Goal: Task Accomplishment & Management: Use online tool/utility

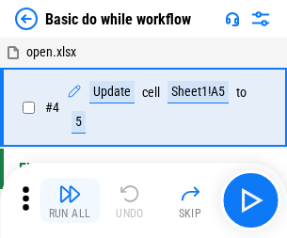
click at [70, 201] on img "button" at bounding box center [69, 194] width 23 height 23
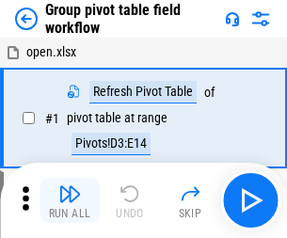
click at [70, 201] on img "button" at bounding box center [69, 194] width 23 height 23
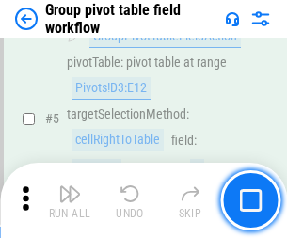
scroll to position [972, 0]
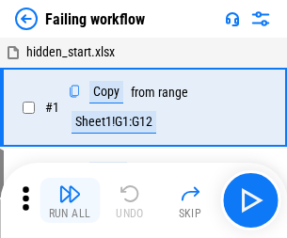
click at [70, 201] on img "button" at bounding box center [69, 194] width 23 height 23
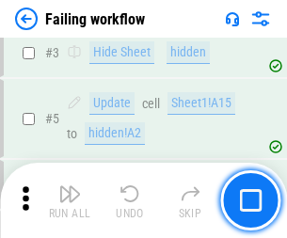
scroll to position [399, 0]
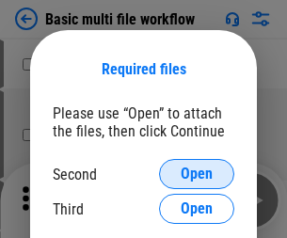
click at [197, 174] on span "Open" at bounding box center [197, 174] width 32 height 15
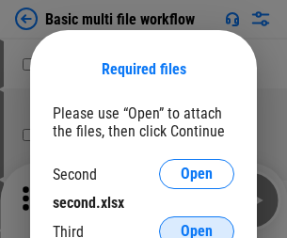
click at [197, 224] on span "Open" at bounding box center [197, 231] width 32 height 15
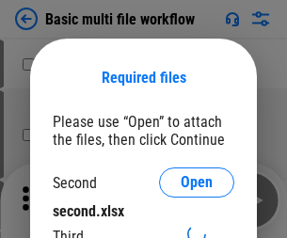
scroll to position [8, 0]
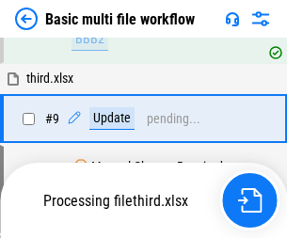
scroll to position [655, 0]
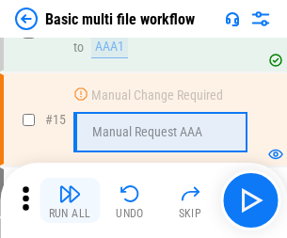
click at [70, 201] on img "button" at bounding box center [69, 194] width 23 height 23
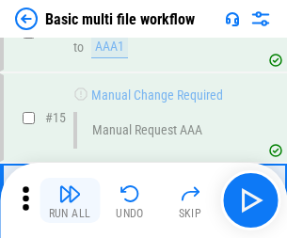
click at [70, 201] on img "button" at bounding box center [69, 194] width 23 height 23
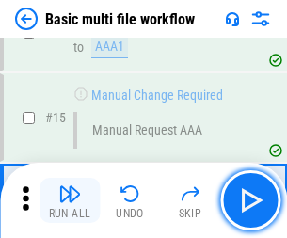
scroll to position [1253, 0]
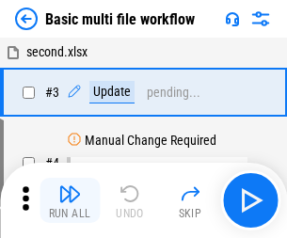
click at [70, 201] on img "button" at bounding box center [69, 194] width 23 height 23
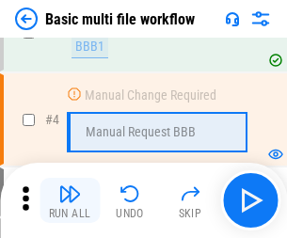
click at [70, 201] on img "button" at bounding box center [69, 194] width 23 height 23
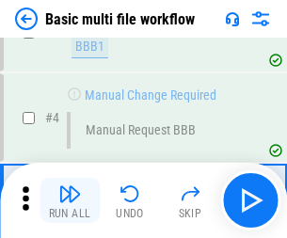
click at [70, 201] on img "button" at bounding box center [69, 194] width 23 height 23
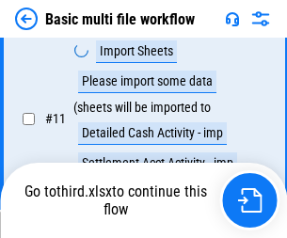
scroll to position [882, 0]
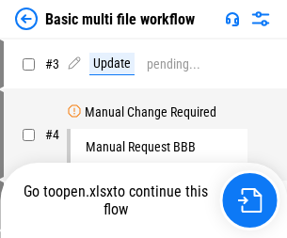
scroll to position [76, 0]
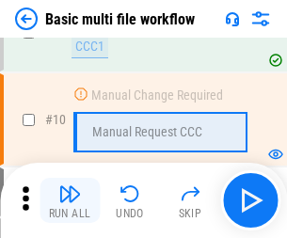
click at [70, 201] on img "button" at bounding box center [69, 194] width 23 height 23
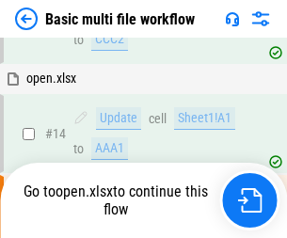
scroll to position [985, 0]
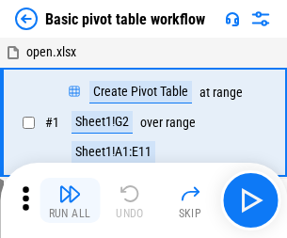
click at [70, 201] on img "button" at bounding box center [69, 194] width 23 height 23
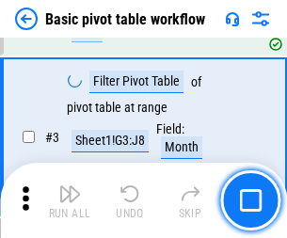
scroll to position [451, 0]
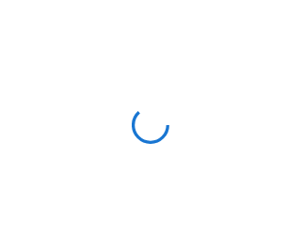
scroll to position [7, 0]
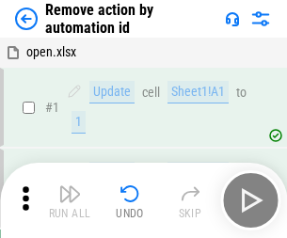
scroll to position [70, 0]
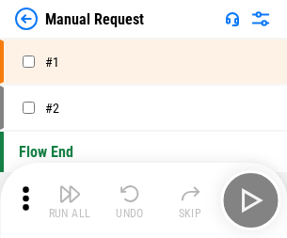
click at [70, 201] on img "button" at bounding box center [69, 194] width 23 height 23
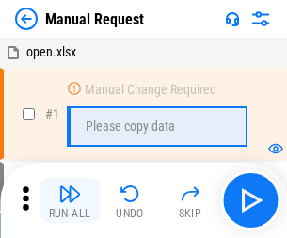
click at [70, 201] on img "button" at bounding box center [69, 194] width 23 height 23
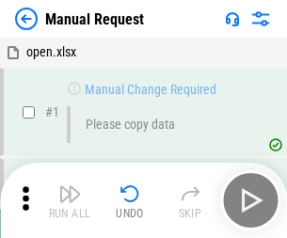
scroll to position [64, 0]
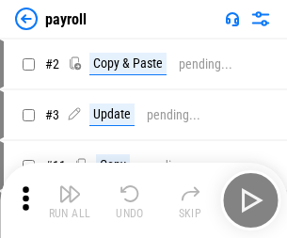
click at [70, 201] on img "button" at bounding box center [69, 194] width 23 height 23
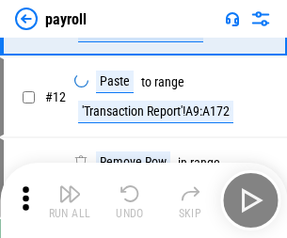
scroll to position [137, 0]
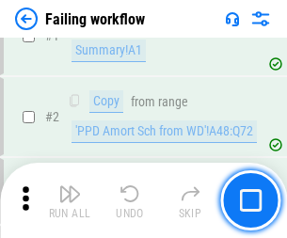
scroll to position [304, 0]
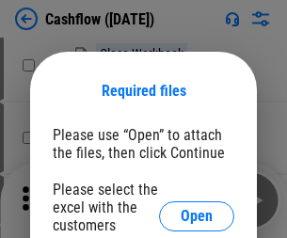
scroll to position [205, 0]
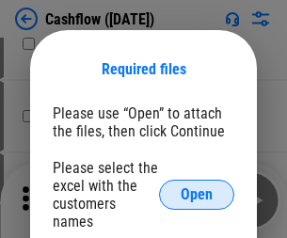
click at [197, 187] on span "Open" at bounding box center [197, 194] width 32 height 15
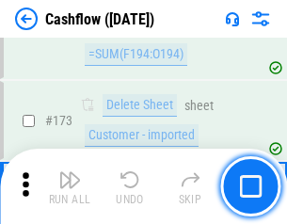
scroll to position [1993, 0]
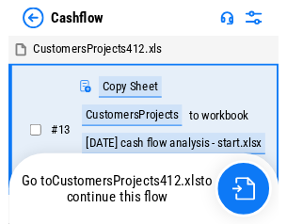
scroll to position [22, 0]
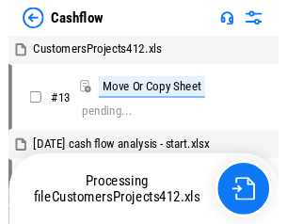
scroll to position [22, 0]
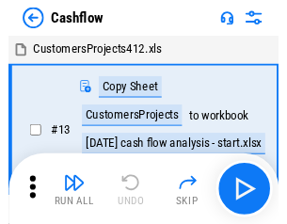
scroll to position [22, 0]
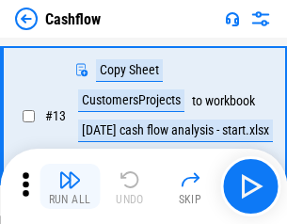
click at [70, 186] on img "button" at bounding box center [69, 180] width 23 height 23
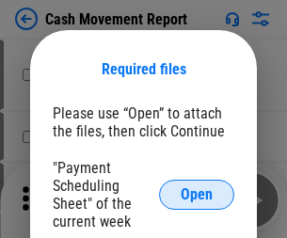
click at [197, 195] on span "Open" at bounding box center [197, 194] width 32 height 15
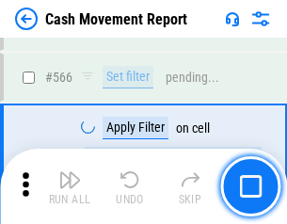
scroll to position [8630, 0]
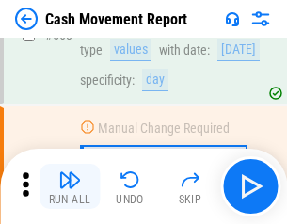
click at [70, 186] on img "button" at bounding box center [69, 180] width 23 height 23
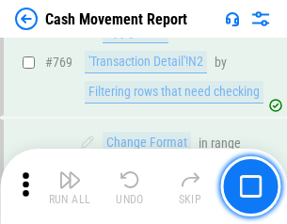
scroll to position [10463, 0]
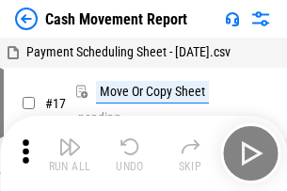
click at [70, 139] on img "button" at bounding box center [69, 147] width 23 height 23
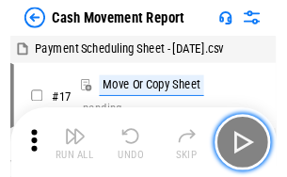
scroll to position [34, 0]
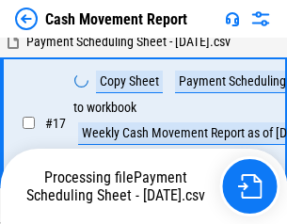
scroll to position [296, 0]
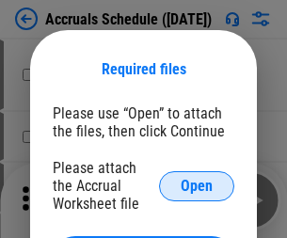
click at [197, 185] on span "Open" at bounding box center [197, 186] width 32 height 15
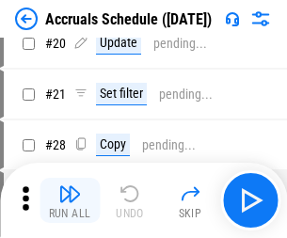
click at [70, 201] on img "button" at bounding box center [69, 194] width 23 height 23
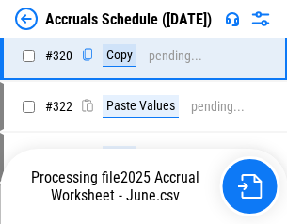
scroll to position [3502, 0]
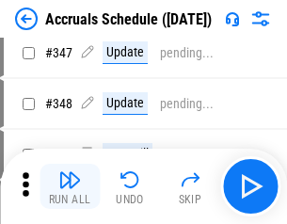
click at [70, 186] on img "button" at bounding box center [69, 180] width 23 height 23
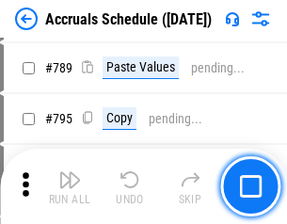
scroll to position [7909, 0]
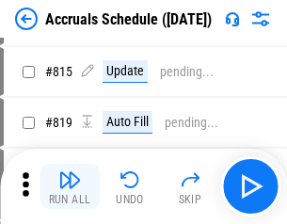
click at [70, 186] on img "button" at bounding box center [69, 180] width 23 height 23
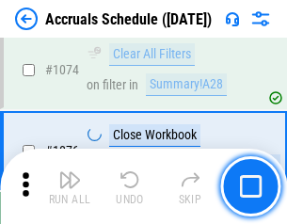
scroll to position [11277, 0]
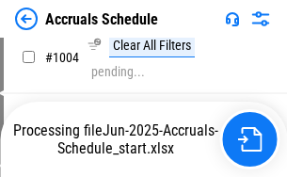
scroll to position [9673, 0]
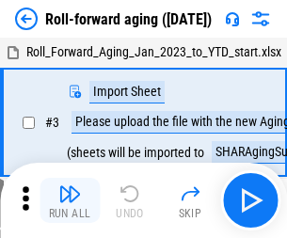
click at [70, 186] on img "button" at bounding box center [69, 194] width 23 height 23
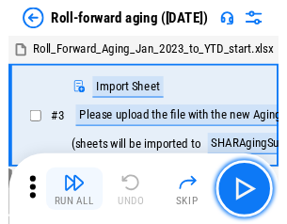
scroll to position [3, 0]
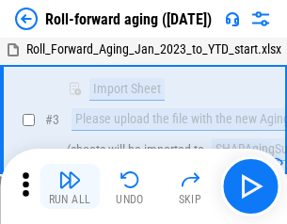
click at [70, 186] on img "button" at bounding box center [69, 180] width 23 height 23
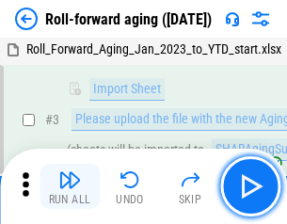
scroll to position [121, 0]
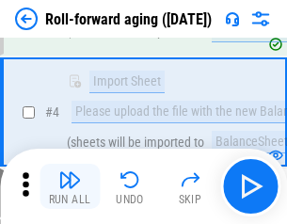
click at [70, 186] on img "button" at bounding box center [69, 180] width 23 height 23
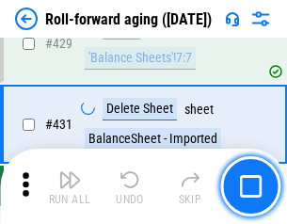
scroll to position [6529, 0]
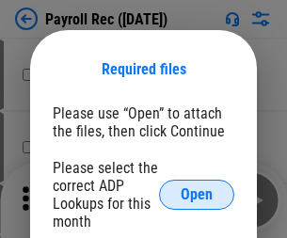
click at [197, 195] on span "Open" at bounding box center [197, 194] width 32 height 15
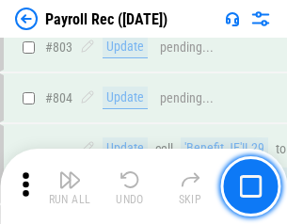
scroll to position [11962, 0]
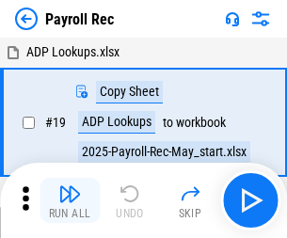
click at [70, 201] on img "button" at bounding box center [69, 194] width 23 height 23
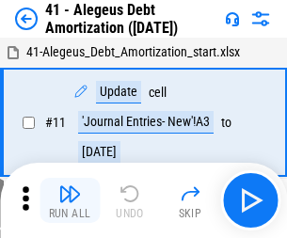
click at [70, 201] on img "button" at bounding box center [69, 194] width 23 height 23
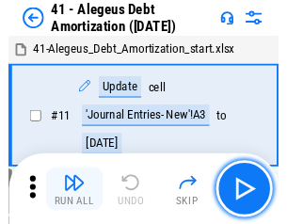
scroll to position [233, 0]
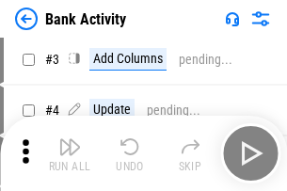
click at [70, 153] on img "button" at bounding box center [69, 147] width 23 height 23
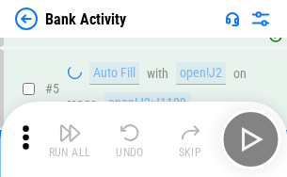
scroll to position [100, 0]
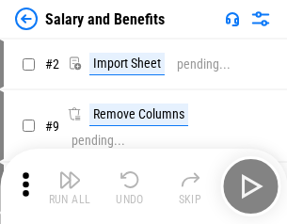
click at [70, 186] on img "button" at bounding box center [69, 180] width 23 height 23
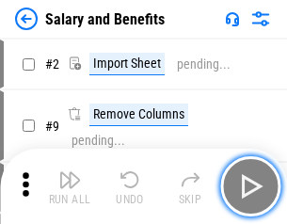
scroll to position [25, 0]
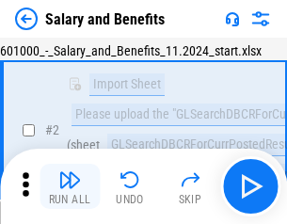
click at [70, 186] on img "button" at bounding box center [69, 180] width 23 height 23
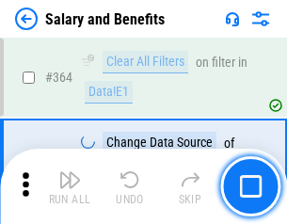
scroll to position [8867, 0]
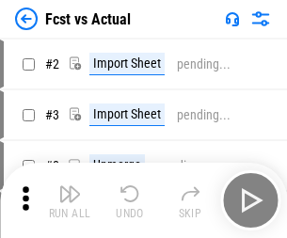
click at [70, 186] on img "button" at bounding box center [69, 194] width 23 height 23
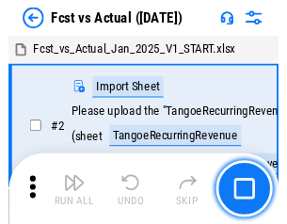
scroll to position [24, 0]
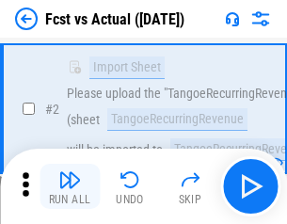
click at [70, 186] on img "button" at bounding box center [69, 180] width 23 height 23
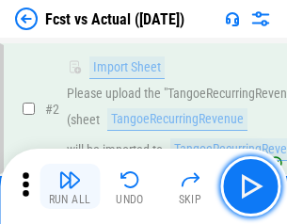
scroll to position [176, 0]
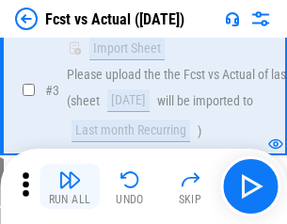
click at [70, 186] on img "button" at bounding box center [69, 180] width 23 height 23
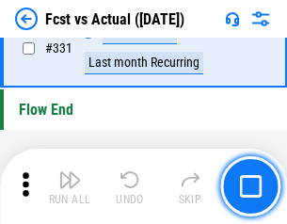
scroll to position [9013, 0]
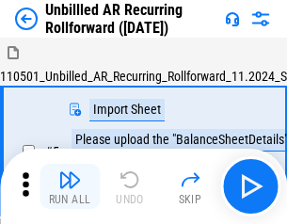
click at [70, 186] on img "button" at bounding box center [69, 180] width 23 height 23
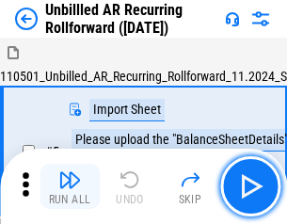
scroll to position [40, 0]
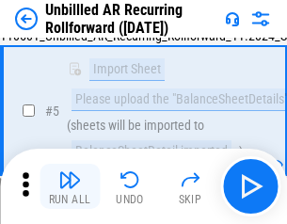
click at [70, 186] on img "button" at bounding box center [69, 180] width 23 height 23
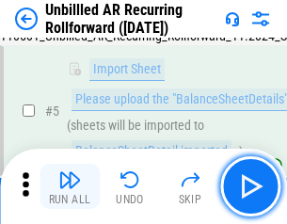
scroll to position [177, 0]
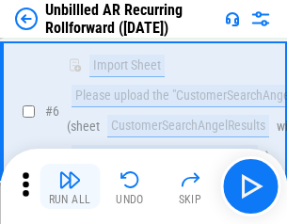
click at [70, 186] on img "button" at bounding box center [69, 180] width 23 height 23
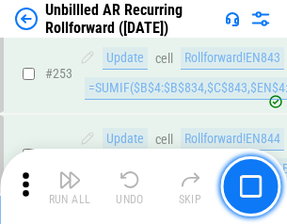
scroll to position [6395, 0]
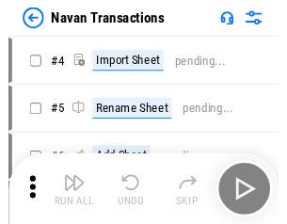
scroll to position [30, 0]
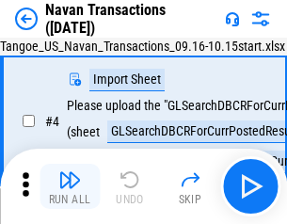
click at [70, 186] on img "button" at bounding box center [69, 180] width 23 height 23
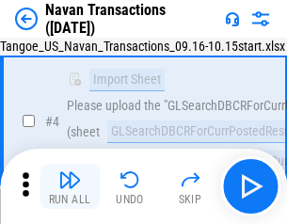
click at [70, 186] on img "button" at bounding box center [69, 180] width 23 height 23
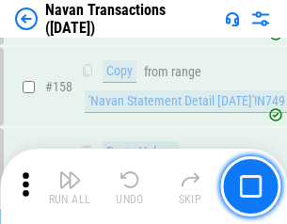
scroll to position [6105, 0]
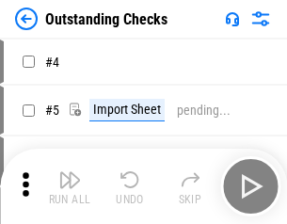
click at [70, 186] on img "button" at bounding box center [69, 180] width 23 height 23
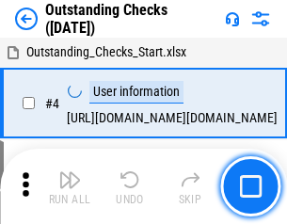
scroll to position [79, 0]
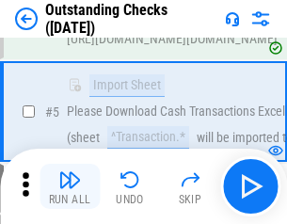
click at [70, 186] on img "button" at bounding box center [69, 180] width 23 height 23
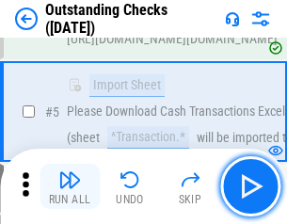
scroll to position [197, 0]
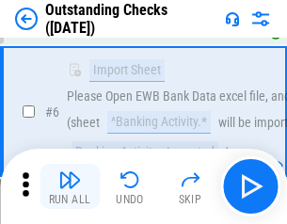
click at [70, 186] on img "button" at bounding box center [69, 180] width 23 height 23
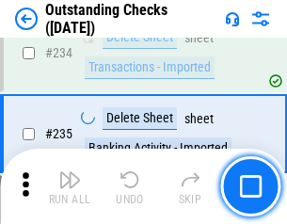
scroll to position [5718, 0]
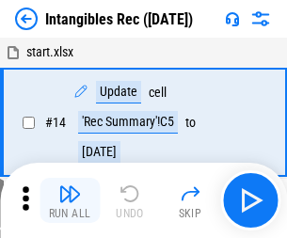
click at [70, 201] on img "button" at bounding box center [69, 194] width 23 height 23
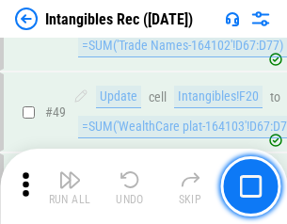
scroll to position [733, 0]
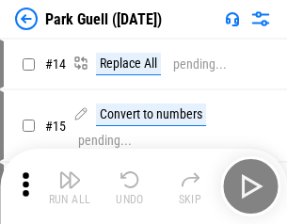
click at [70, 186] on img "button" at bounding box center [69, 180] width 23 height 23
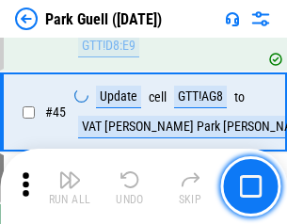
scroll to position [2355, 0]
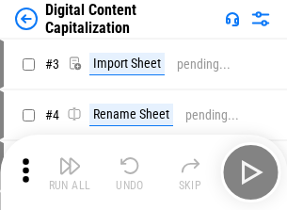
click at [70, 158] on img "button" at bounding box center [69, 165] width 23 height 23
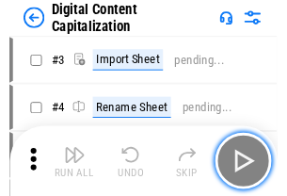
scroll to position [55, 0]
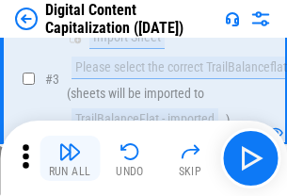
click at [70, 158] on img "button" at bounding box center [69, 151] width 23 height 23
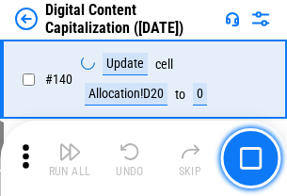
scroll to position [1997, 0]
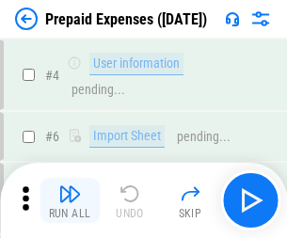
click at [70, 186] on img "button" at bounding box center [69, 194] width 23 height 23
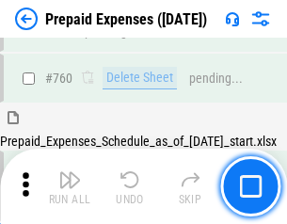
scroll to position [5219, 0]
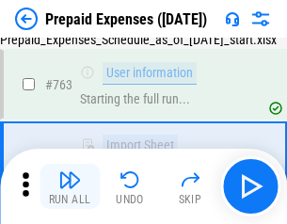
click at [70, 186] on img "button" at bounding box center [69, 180] width 23 height 23
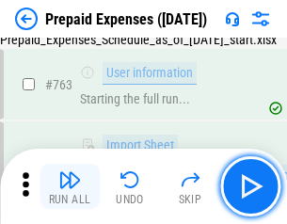
scroll to position [5330, 0]
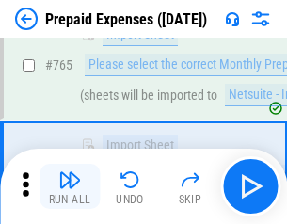
click at [70, 186] on img "button" at bounding box center [69, 180] width 23 height 23
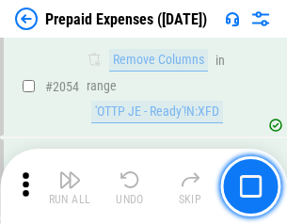
scroll to position [19682, 0]
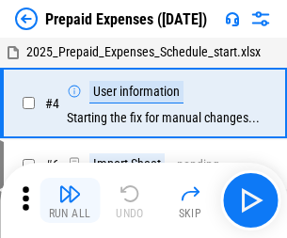
click at [70, 201] on img "button" at bounding box center [69, 194] width 23 height 23
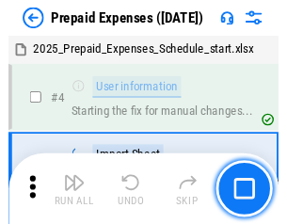
scroll to position [83, 0]
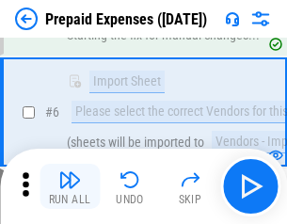
click at [70, 186] on img "button" at bounding box center [69, 180] width 23 height 23
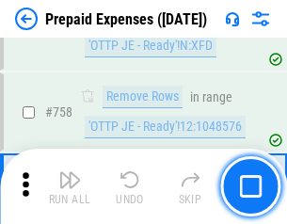
scroll to position [6709, 0]
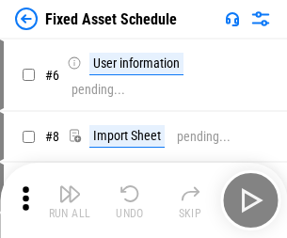
click at [70, 201] on img "button" at bounding box center [69, 194] width 23 height 23
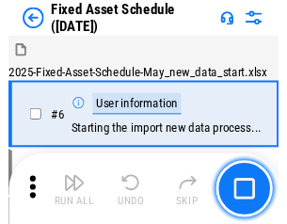
scroll to position [102, 0]
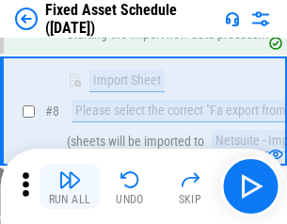
click at [70, 186] on img "button" at bounding box center [69, 180] width 23 height 23
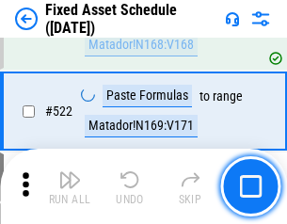
scroll to position [6544, 0]
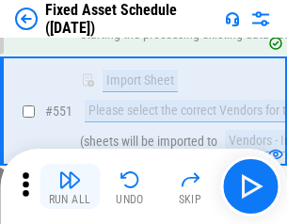
click at [70, 186] on img "button" at bounding box center [69, 180] width 23 height 23
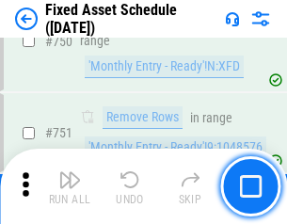
scroll to position [9179, 0]
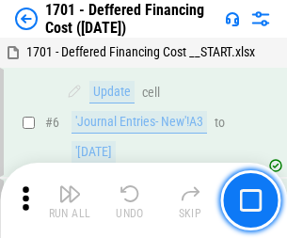
scroll to position [226, 0]
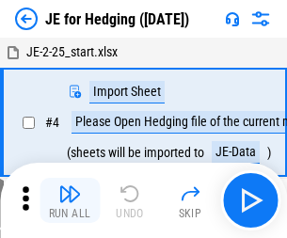
click at [70, 186] on img "button" at bounding box center [69, 194] width 23 height 23
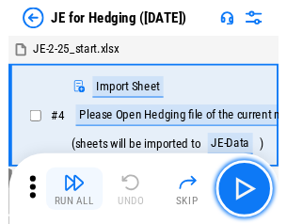
scroll to position [3, 0]
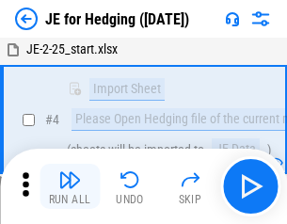
click at [70, 186] on img "button" at bounding box center [69, 180] width 23 height 23
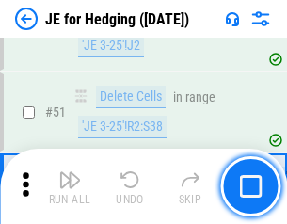
scroll to position [1219, 0]
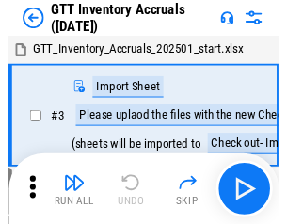
scroll to position [3, 0]
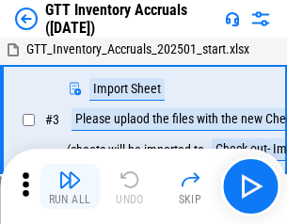
click at [70, 186] on img "button" at bounding box center [69, 180] width 23 height 23
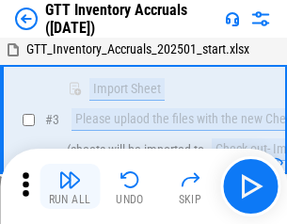
click at [70, 186] on img "button" at bounding box center [69, 180] width 23 height 23
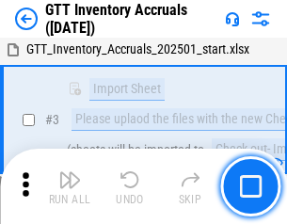
scroll to position [121, 0]
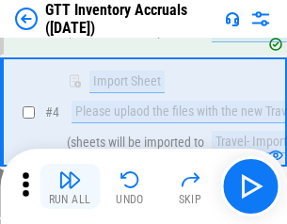
click at [70, 186] on img "button" at bounding box center [69, 180] width 23 height 23
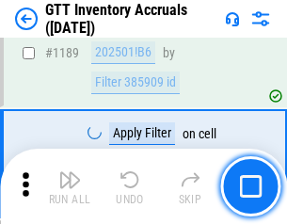
scroll to position [15375, 0]
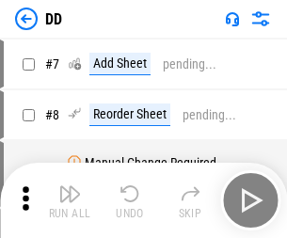
click at [70, 201] on img "button" at bounding box center [69, 194] width 23 height 23
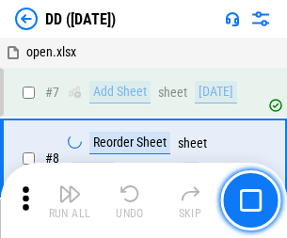
scroll to position [182, 0]
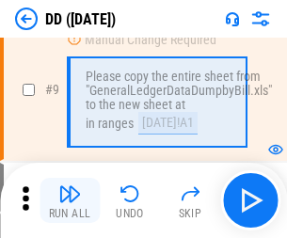
click at [70, 201] on img "button" at bounding box center [69, 194] width 23 height 23
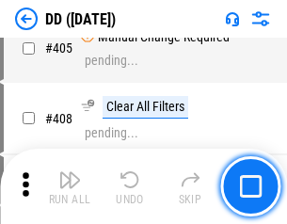
scroll to position [8424, 0]
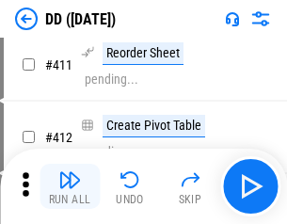
click at [70, 186] on img "button" at bounding box center [69, 180] width 23 height 23
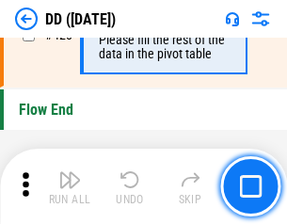
scroll to position [9012, 0]
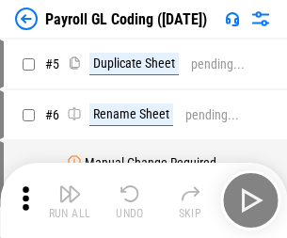
click at [70, 201] on img "button" at bounding box center [69, 194] width 23 height 23
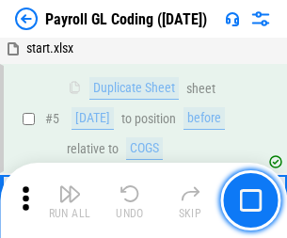
scroll to position [226, 0]
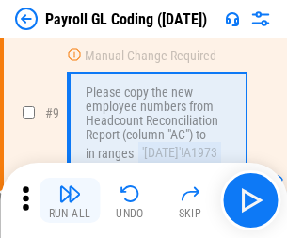
click at [70, 201] on img "button" at bounding box center [69, 194] width 23 height 23
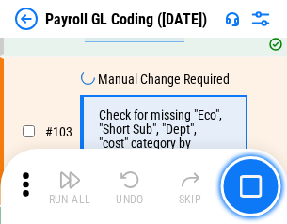
scroll to position [4417, 0]
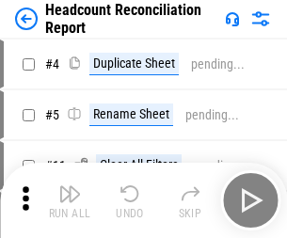
click at [70, 201] on img "button" at bounding box center [69, 194] width 23 height 23
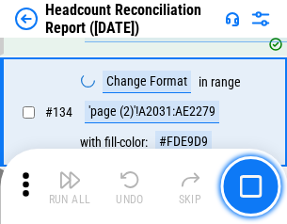
scroll to position [2263, 0]
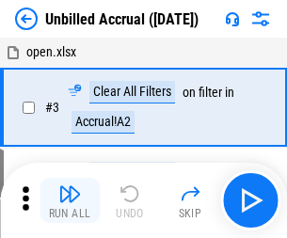
click at [70, 201] on img "button" at bounding box center [69, 194] width 23 height 23
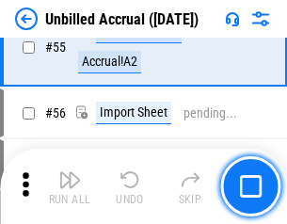
scroll to position [1966, 0]
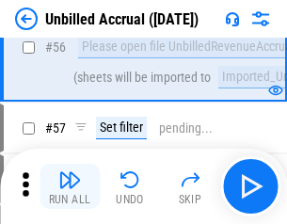
click at [70, 186] on img "button" at bounding box center [69, 180] width 23 height 23
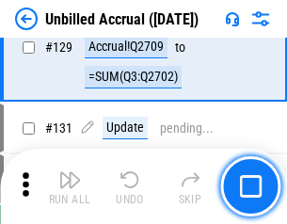
scroll to position [5608, 0]
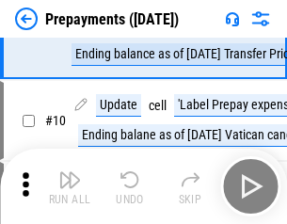
scroll to position [118, 0]
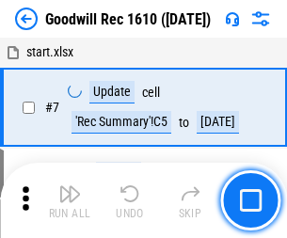
scroll to position [322, 0]
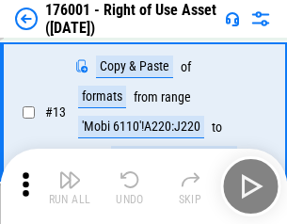
scroll to position [121, 0]
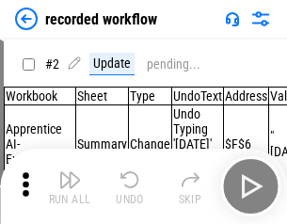
click at [70, 186] on img "button" at bounding box center [69, 180] width 23 height 23
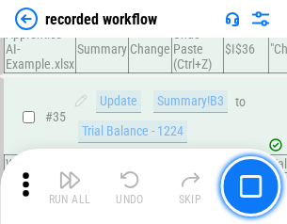
scroll to position [5885, 0]
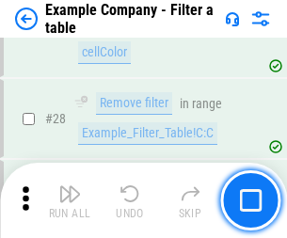
scroll to position [1723, 0]
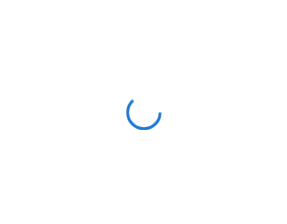
scroll to position [29, 0]
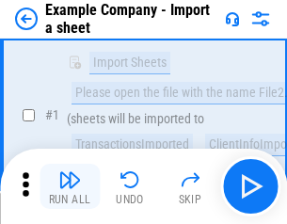
click at [70, 186] on img "button" at bounding box center [69, 180] width 23 height 23
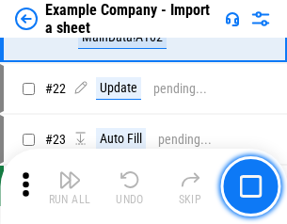
scroll to position [416, 0]
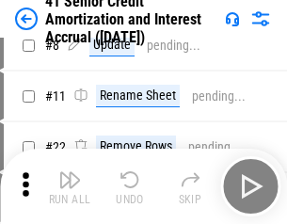
click at [70, 186] on img "button" at bounding box center [69, 180] width 23 height 23
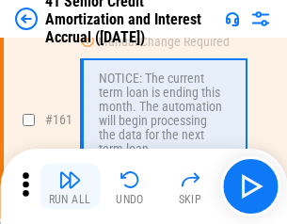
click at [70, 186] on img "button" at bounding box center [69, 180] width 23 height 23
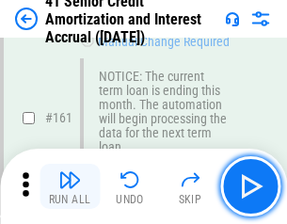
scroll to position [2014, 0]
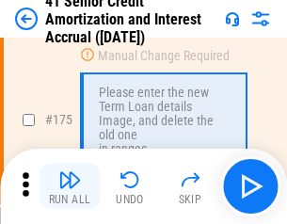
click at [70, 186] on img "button" at bounding box center [69, 180] width 23 height 23
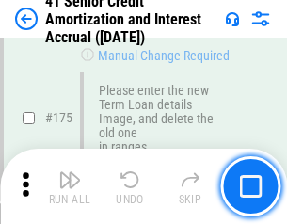
scroll to position [2205, 0]
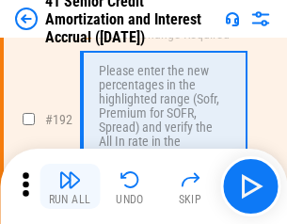
click at [70, 186] on img "button" at bounding box center [69, 180] width 23 height 23
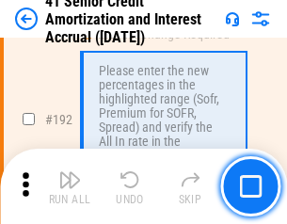
scroll to position [2403, 0]
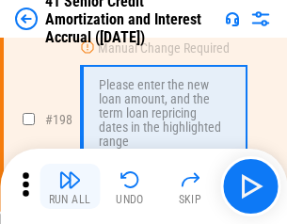
click at [70, 186] on img "button" at bounding box center [69, 180] width 23 height 23
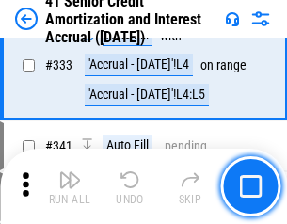
scroll to position [4810, 0]
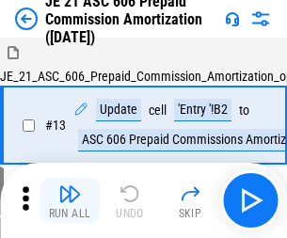
click at [70, 186] on img "button" at bounding box center [69, 194] width 23 height 23
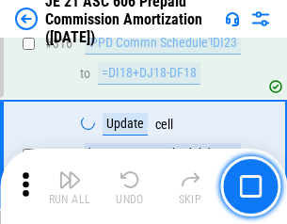
scroll to position [3515, 0]
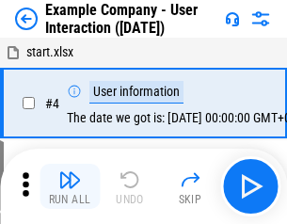
click at [70, 186] on img "button" at bounding box center [69, 180] width 23 height 23
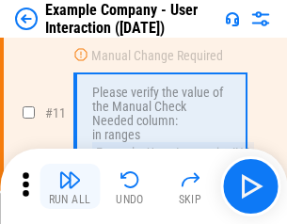
click at [70, 186] on img "button" at bounding box center [69, 180] width 23 height 23
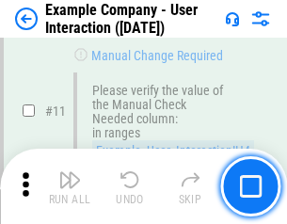
scroll to position [408, 0]
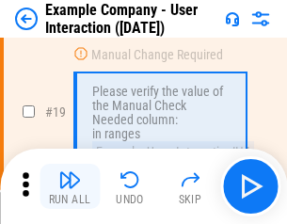
click at [70, 186] on img "button" at bounding box center [69, 180] width 23 height 23
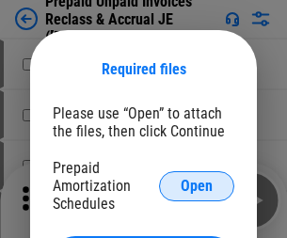
click at [197, 185] on span "Open" at bounding box center [197, 186] width 32 height 15
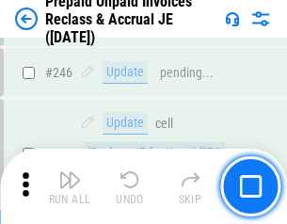
scroll to position [2542, 0]
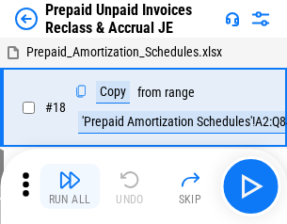
click at [70, 186] on img "button" at bounding box center [69, 180] width 23 height 23
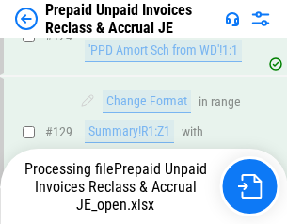
scroll to position [1638, 0]
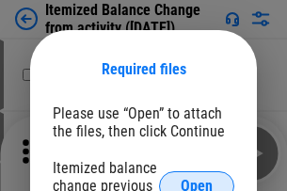
click at [197, 179] on span "Open" at bounding box center [197, 186] width 32 height 15
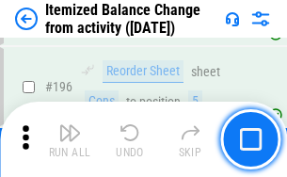
scroll to position [3624, 0]
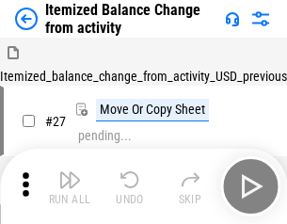
scroll to position [29, 0]
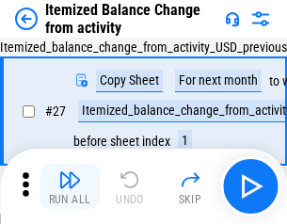
click at [70, 186] on img "button" at bounding box center [69, 180] width 23 height 23
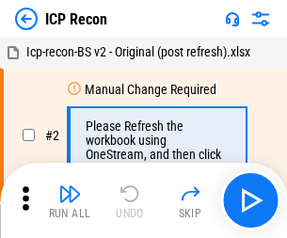
scroll to position [8, 0]
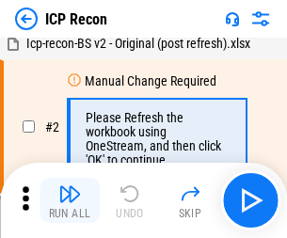
click at [70, 201] on img "button" at bounding box center [69, 194] width 23 height 23
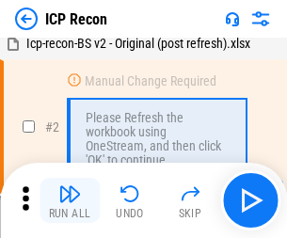
click at [70, 201] on img "button" at bounding box center [69, 194] width 23 height 23
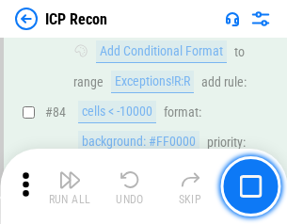
scroll to position [1845, 0]
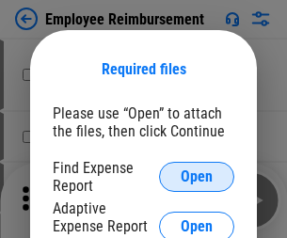
click at [197, 177] on span "Open" at bounding box center [197, 176] width 32 height 15
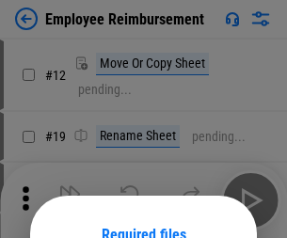
scroll to position [166, 0]
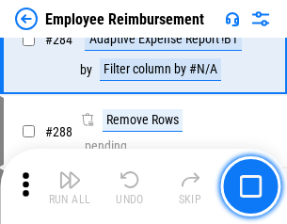
scroll to position [5118, 0]
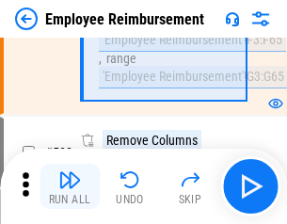
click at [70, 186] on img "button" at bounding box center [69, 180] width 23 height 23
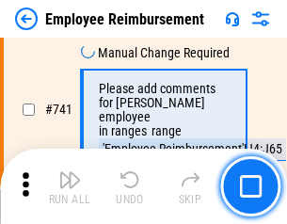
scroll to position [13210, 0]
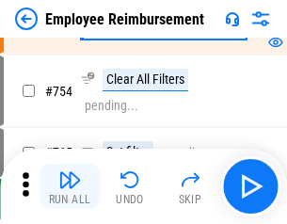
click at [70, 186] on img "button" at bounding box center [69, 180] width 23 height 23
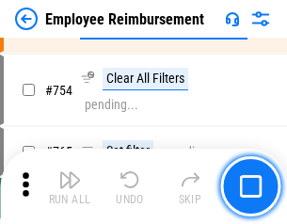
click at [70, 186] on img "button" at bounding box center [69, 180] width 23 height 23
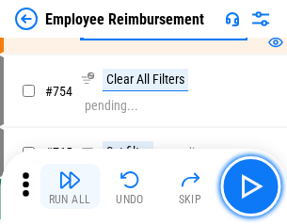
click at [70, 186] on img "button" at bounding box center [69, 180] width 23 height 23
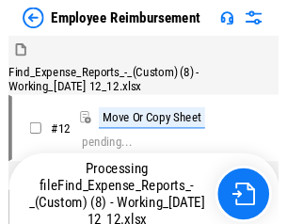
scroll to position [64, 0]
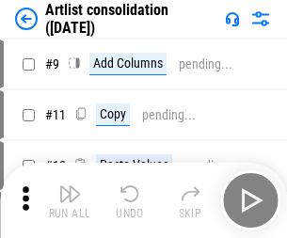
click at [70, 201] on img "button" at bounding box center [69, 194] width 23 height 23
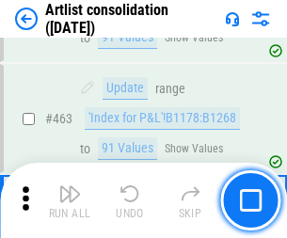
scroll to position [8245, 0]
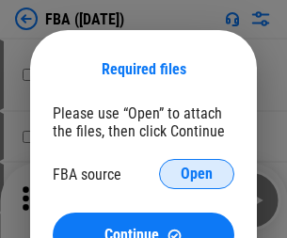
click at [197, 174] on span "Open" at bounding box center [197, 174] width 32 height 15
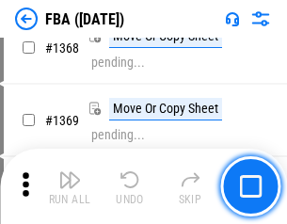
scroll to position [20221, 0]
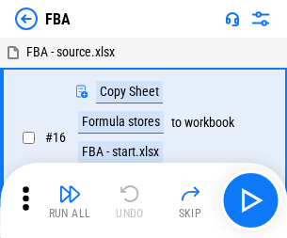
scroll to position [19, 0]
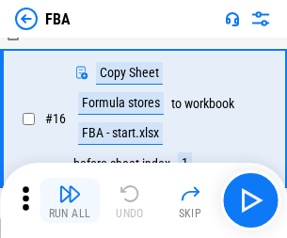
click at [70, 201] on img "button" at bounding box center [69, 194] width 23 height 23
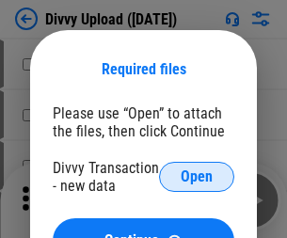
click at [197, 177] on span "Open" at bounding box center [197, 176] width 32 height 15
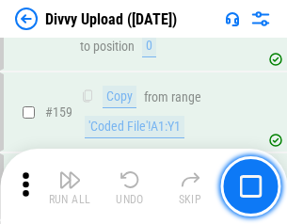
scroll to position [1950, 0]
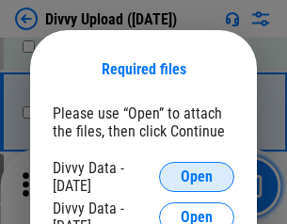
click at [197, 177] on span "Open" at bounding box center [197, 176] width 32 height 15
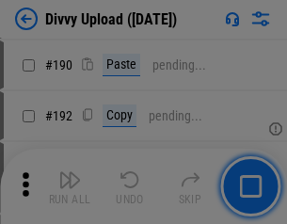
scroll to position [2376, 0]
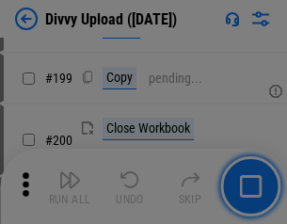
scroll to position [2738, 0]
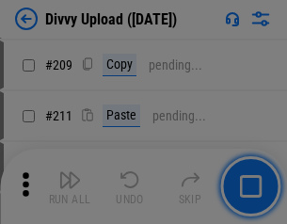
scroll to position [3198, 0]
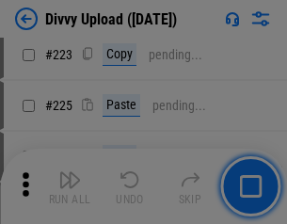
scroll to position [3757, 0]
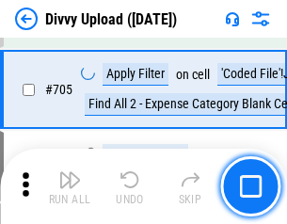
scroll to position [12880, 0]
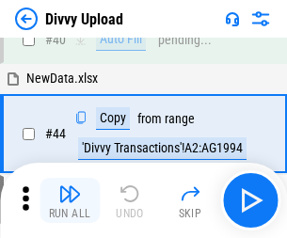
click at [70, 201] on img "button" at bounding box center [69, 194] width 23 height 23
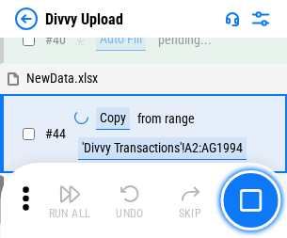
scroll to position [207, 0]
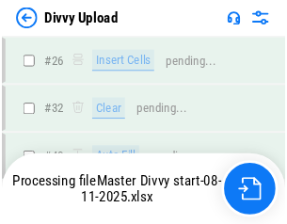
scroll to position [1950, 0]
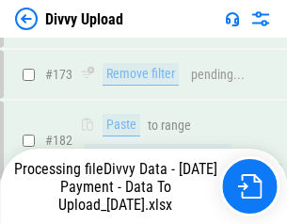
scroll to position [2122, 0]
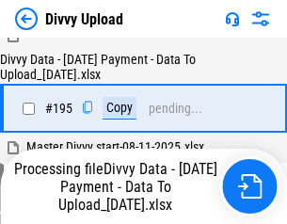
scroll to position [2631, 0]
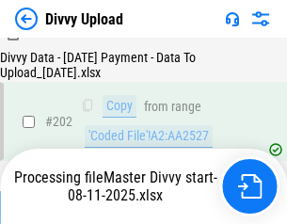
scroll to position [3047, 0]
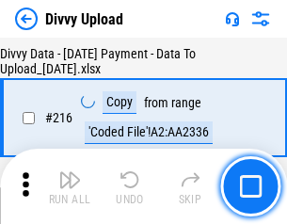
scroll to position [3877, 0]
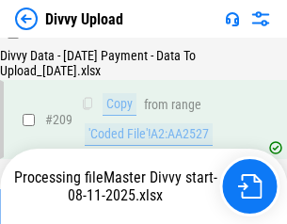
scroll to position [3477, 0]
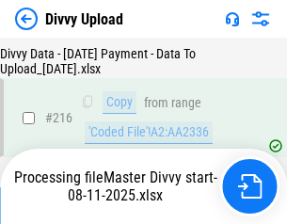
scroll to position [3877, 0]
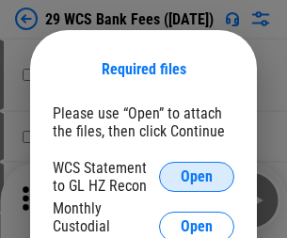
click at [197, 177] on span "Open" at bounding box center [197, 176] width 32 height 15
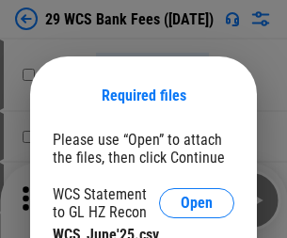
scroll to position [26, 0]
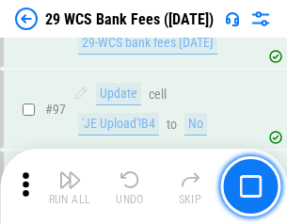
scroll to position [1835, 0]
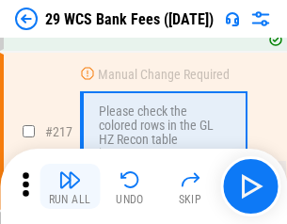
click at [70, 186] on img "button" at bounding box center [69, 180] width 23 height 23
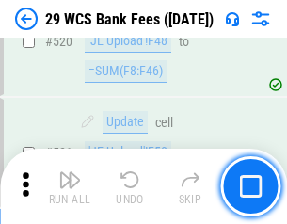
scroll to position [9717, 0]
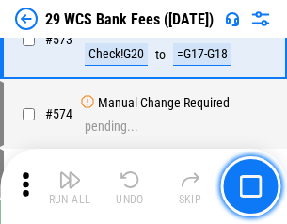
click at [70, 186] on img "button" at bounding box center [69, 180] width 23 height 23
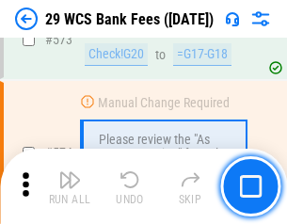
scroll to position [10427, 0]
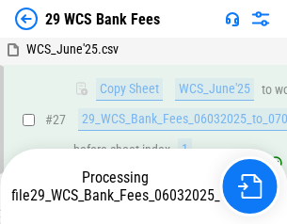
scroll to position [376, 0]
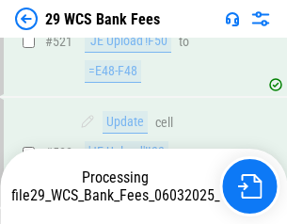
scroll to position [10183, 0]
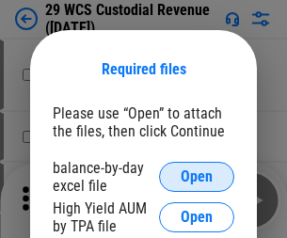
click at [197, 177] on span "Open" at bounding box center [197, 176] width 32 height 15
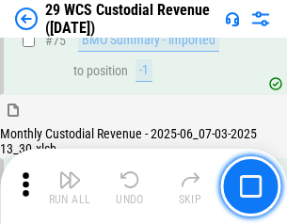
scroll to position [1967, 0]
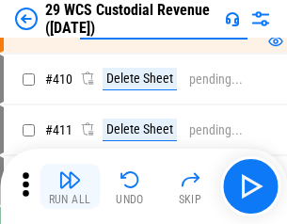
click at [70, 186] on img "button" at bounding box center [69, 180] width 23 height 23
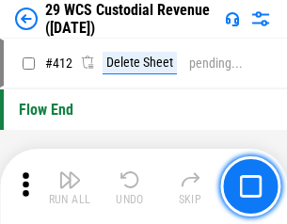
scroll to position [8992, 0]
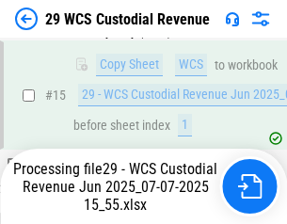
scroll to position [1411, 0]
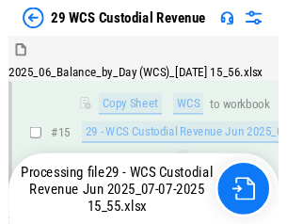
scroll to position [426, 0]
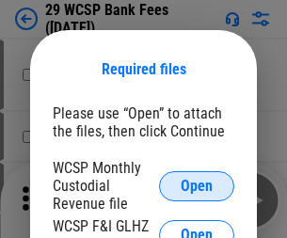
click at [197, 185] on span "Open" at bounding box center [197, 186] width 32 height 15
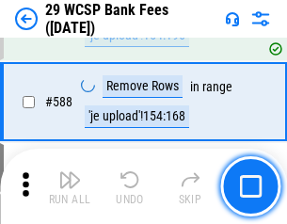
scroll to position [7411, 0]
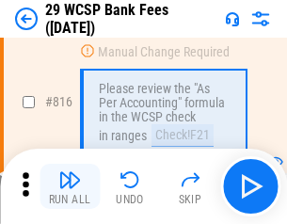
click at [70, 186] on img "button" at bounding box center [69, 180] width 23 height 23
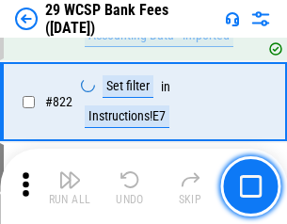
scroll to position [11599, 0]
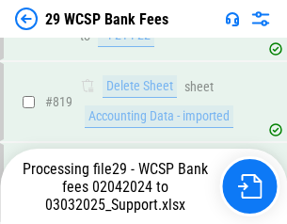
scroll to position [11577, 0]
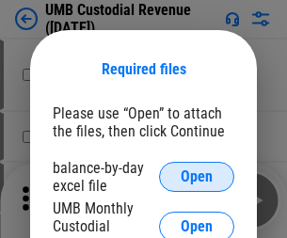
click at [197, 177] on span "Open" at bounding box center [197, 176] width 32 height 15
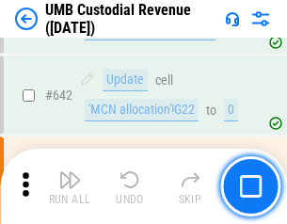
scroll to position [9752, 0]
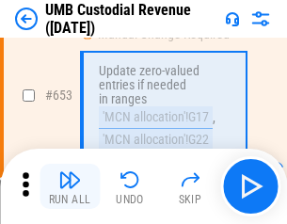
click at [70, 186] on img "button" at bounding box center [69, 180] width 23 height 23
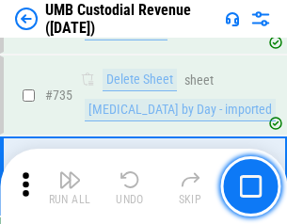
scroll to position [11513, 0]
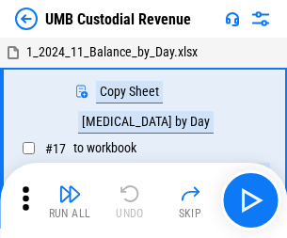
scroll to position [14, 0]
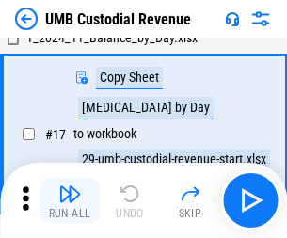
click at [70, 201] on img "button" at bounding box center [69, 194] width 23 height 23
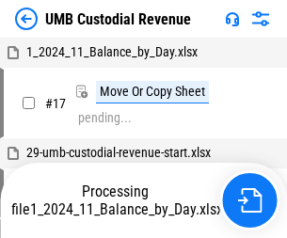
scroll to position [14, 0]
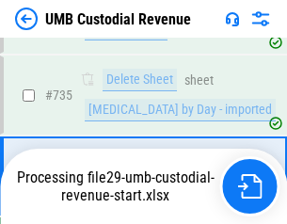
scroll to position [11470, 0]
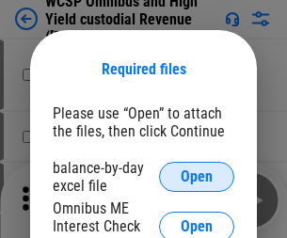
click at [197, 177] on span "Open" at bounding box center [197, 176] width 32 height 15
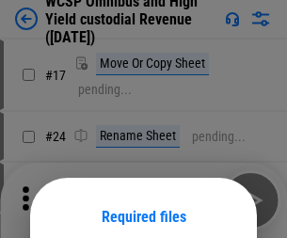
scroll to position [148, 0]
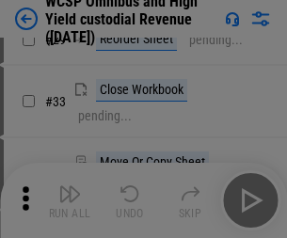
scroll to position [430, 0]
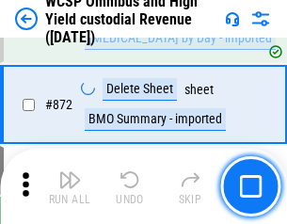
scroll to position [15935, 0]
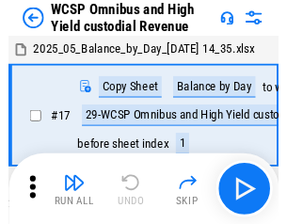
scroll to position [10, 0]
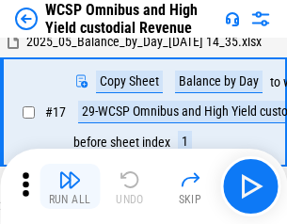
click at [70, 186] on img "button" at bounding box center [69, 180] width 23 height 23
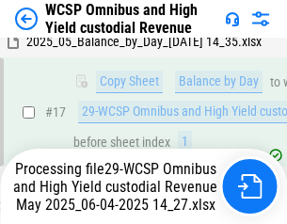
scroll to position [392, 0]
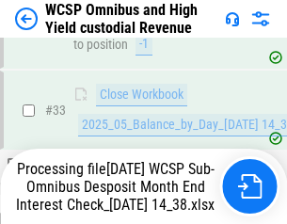
scroll to position [932, 0]
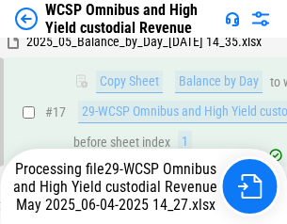
scroll to position [392, 0]
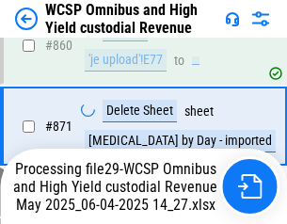
scroll to position [15892, 0]
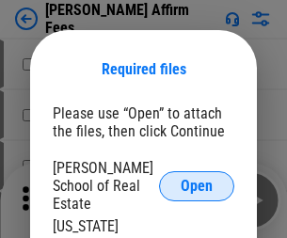
click at [197, 179] on span "Open" at bounding box center [197, 186] width 32 height 15
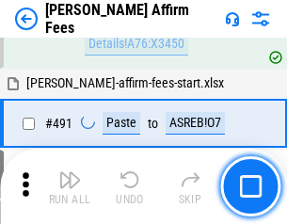
scroll to position [5120, 0]
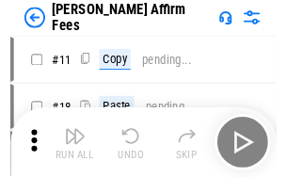
scroll to position [19, 0]
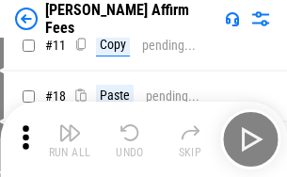
click at [70, 139] on img "button" at bounding box center [69, 132] width 23 height 23
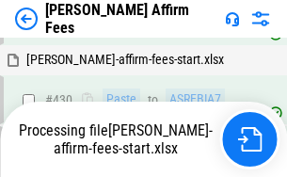
scroll to position [4273, 0]
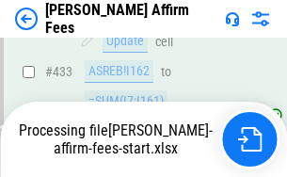
scroll to position [5047, 0]
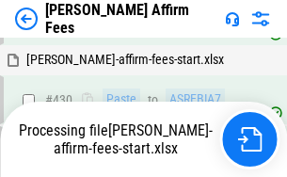
scroll to position [4354, 0]
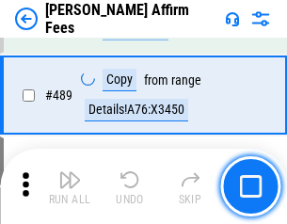
scroll to position [4915, 0]
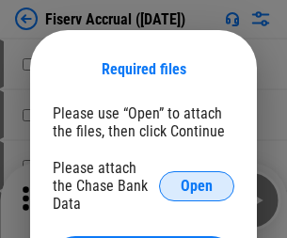
click at [197, 179] on span "Open" at bounding box center [197, 186] width 32 height 15
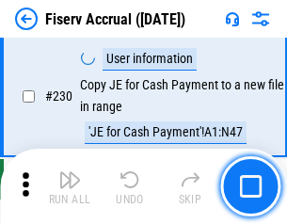
scroll to position [5966, 0]
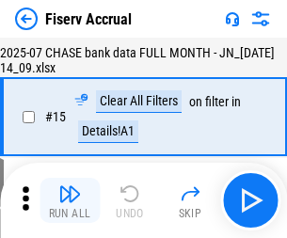
click at [70, 201] on img "button" at bounding box center [69, 194] width 23 height 23
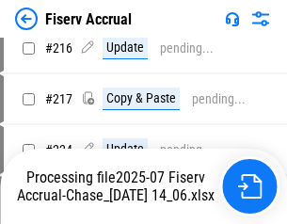
scroll to position [5944, 0]
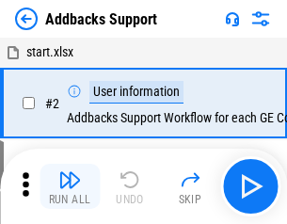
click at [70, 186] on img "button" at bounding box center [69, 180] width 23 height 23
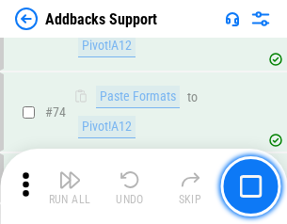
scroll to position [1371, 0]
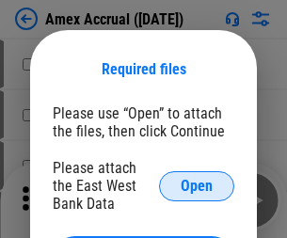
click at [197, 185] on span "Open" at bounding box center [197, 186] width 32 height 15
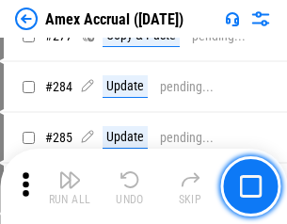
scroll to position [4901, 0]
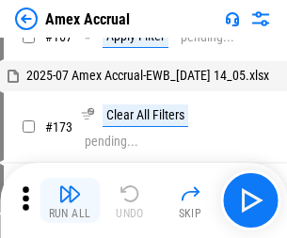
click at [70, 201] on img "button" at bounding box center [69, 194] width 23 height 23
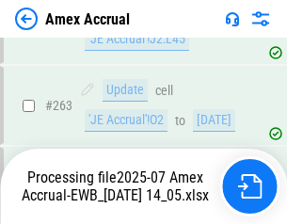
scroll to position [5378, 0]
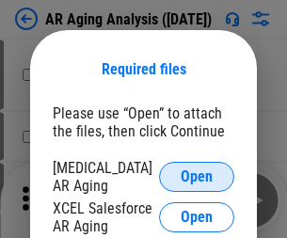
click at [197, 174] on span "Open" at bounding box center [197, 176] width 32 height 15
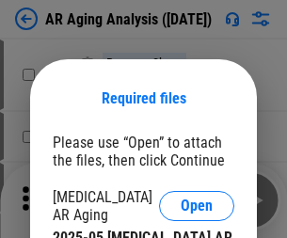
scroll to position [29, 0]
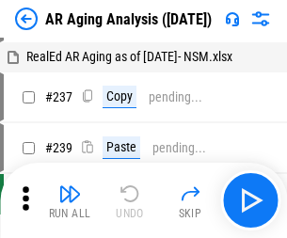
scroll to position [19, 0]
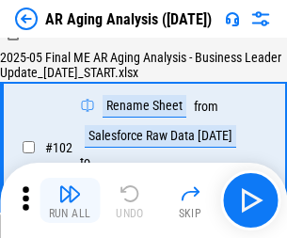
click at [70, 201] on img "button" at bounding box center [69, 194] width 23 height 23
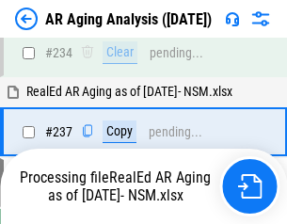
scroll to position [2919, 0]
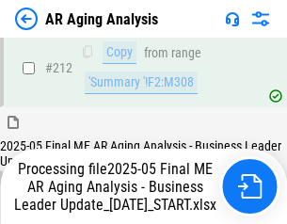
scroll to position [2897, 0]
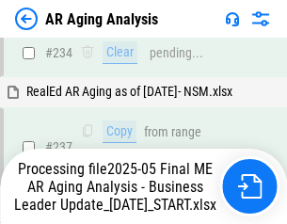
scroll to position [2975, 0]
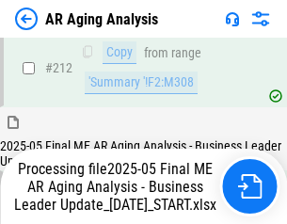
scroll to position [2831, 0]
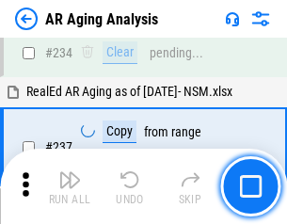
scroll to position [2897, 0]
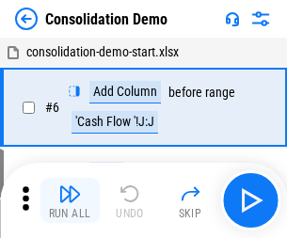
click at [70, 201] on img "button" at bounding box center [69, 194] width 23 height 23
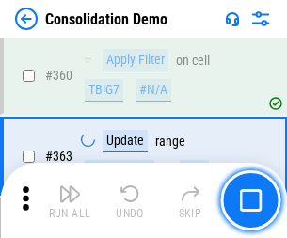
scroll to position [6311, 0]
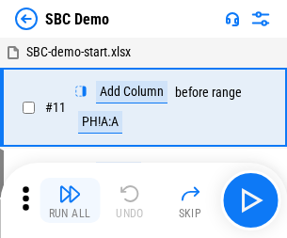
click at [70, 201] on img "button" at bounding box center [69, 194] width 23 height 23
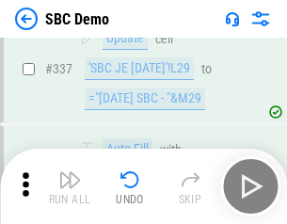
scroll to position [4953, 0]
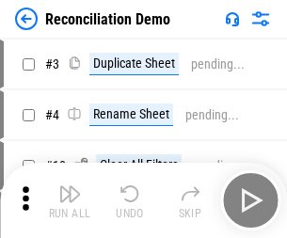
click at [70, 201] on img "button" at bounding box center [69, 194] width 23 height 23
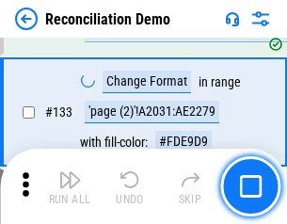
scroll to position [2236, 0]
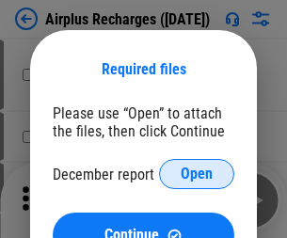
click at [197, 174] on span "Open" at bounding box center [197, 174] width 32 height 15
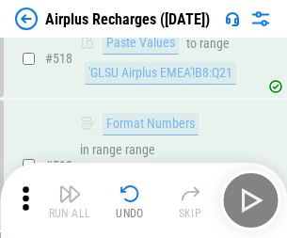
scroll to position [8102, 0]
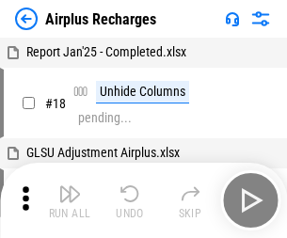
click at [70, 201] on img "button" at bounding box center [69, 194] width 23 height 23
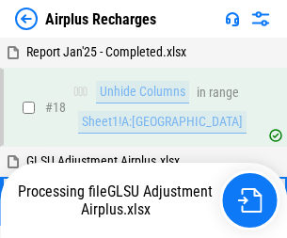
scroll to position [83, 0]
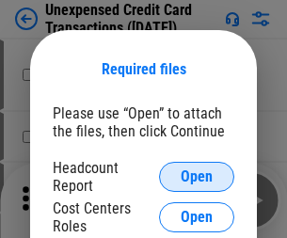
click at [197, 177] on span "Open" at bounding box center [197, 176] width 32 height 15
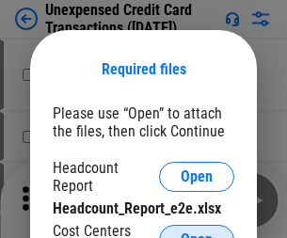
click at [197, 233] on span "Open" at bounding box center [197, 240] width 32 height 15
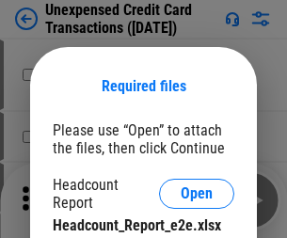
scroll to position [17, 0]
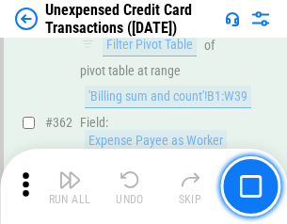
scroll to position [4842, 0]
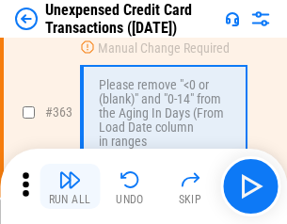
click at [70, 186] on img "button" at bounding box center [69, 180] width 23 height 23
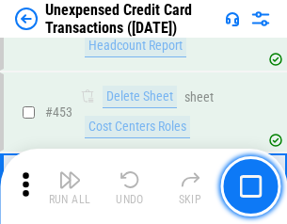
scroll to position [6422, 0]
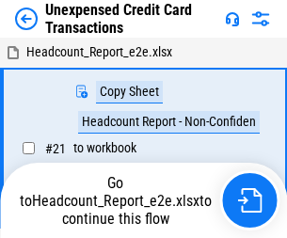
scroll to position [29, 0]
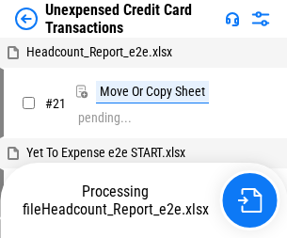
scroll to position [29, 0]
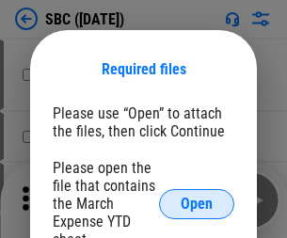
click at [197, 203] on span "Open" at bounding box center [197, 204] width 32 height 15
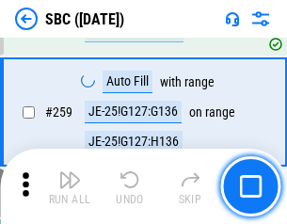
scroll to position [3679, 0]
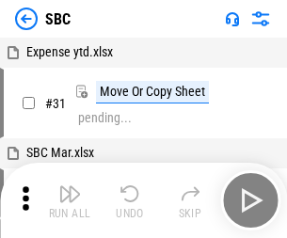
scroll to position [19, 0]
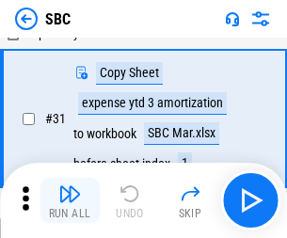
click at [70, 201] on img "button" at bounding box center [69, 194] width 23 height 23
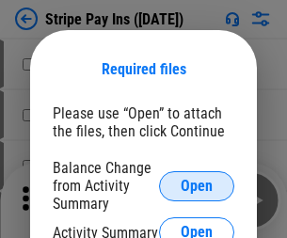
click at [197, 185] on span "Open" at bounding box center [197, 186] width 32 height 15
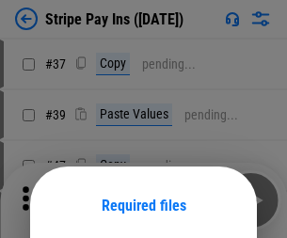
scroll to position [137, 0]
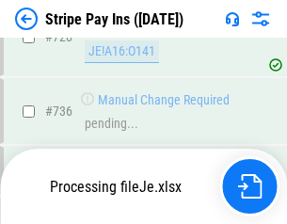
scroll to position [9915, 0]
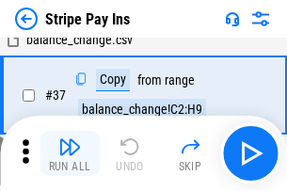
click at [70, 153] on img "button" at bounding box center [69, 147] width 23 height 23
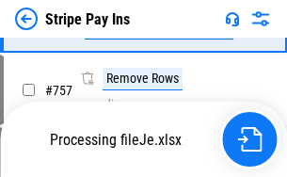
scroll to position [9873, 0]
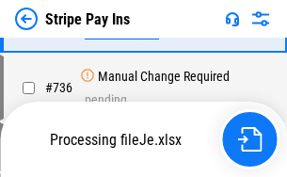
scroll to position [9873, 0]
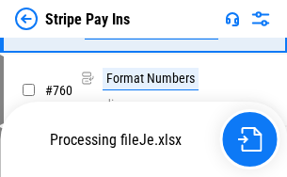
scroll to position [9873, 0]
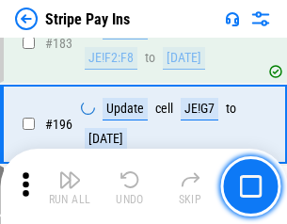
scroll to position [2549, 0]
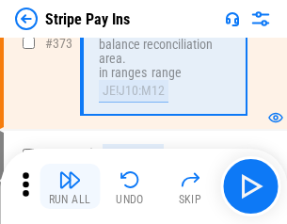
click at [70, 186] on img "button" at bounding box center [69, 180] width 23 height 23
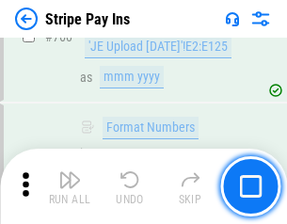
scroll to position [9850, 0]
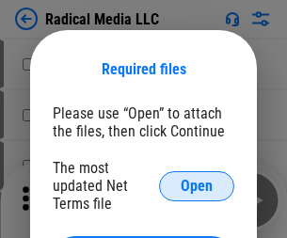
click at [197, 185] on span "Open" at bounding box center [197, 186] width 32 height 15
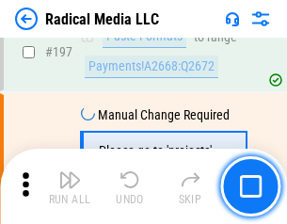
scroll to position [4355, 0]
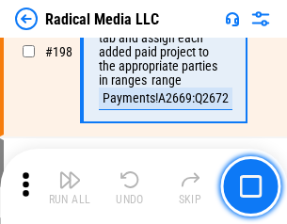
click at [70, 186] on img "button" at bounding box center [69, 180] width 23 height 23
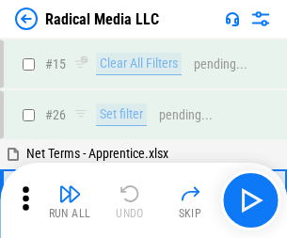
scroll to position [105, 0]
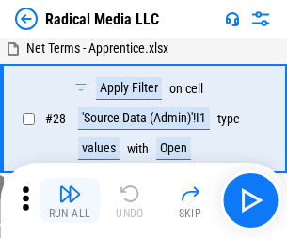
click at [70, 201] on img "button" at bounding box center [69, 194] width 23 height 23
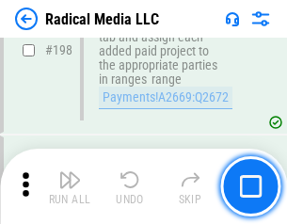
scroll to position [4721, 0]
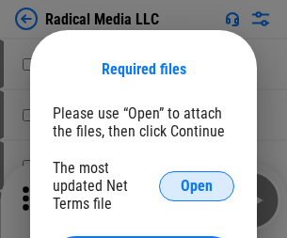
click at [197, 185] on span "Open" at bounding box center [197, 186] width 32 height 15
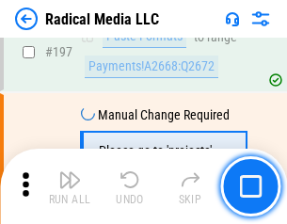
scroll to position [4355, 0]
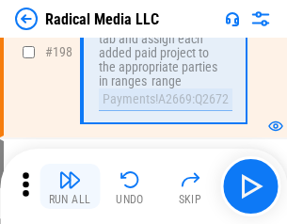
click at [70, 186] on img "button" at bounding box center [69, 180] width 23 height 23
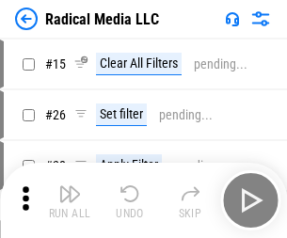
scroll to position [105, 0]
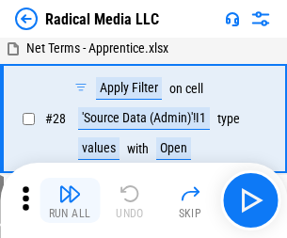
click at [70, 201] on img "button" at bounding box center [69, 194] width 23 height 23
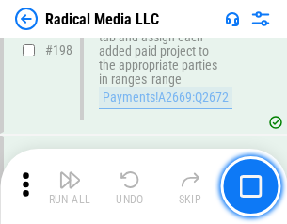
scroll to position [4721, 0]
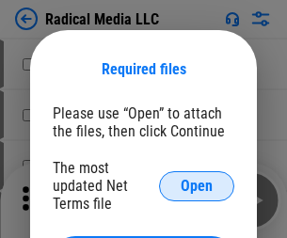
click at [197, 185] on span "Open" at bounding box center [197, 186] width 32 height 15
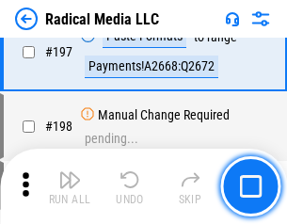
scroll to position [4355, 0]
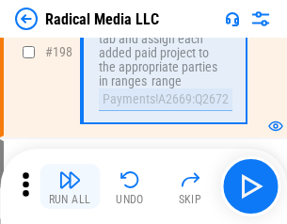
click at [70, 186] on img "button" at bounding box center [69, 180] width 23 height 23
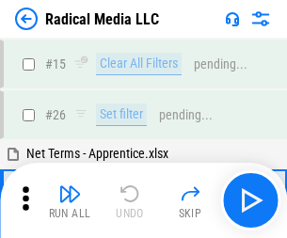
scroll to position [105, 0]
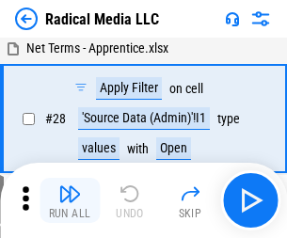
click at [70, 201] on img "button" at bounding box center [69, 194] width 23 height 23
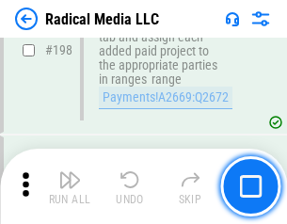
scroll to position [4721, 0]
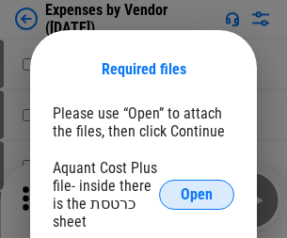
click at [197, 195] on span "Open" at bounding box center [197, 194] width 32 height 15
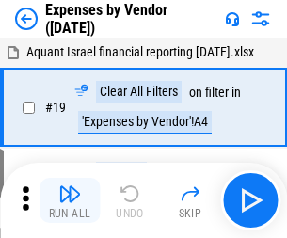
click at [70, 201] on img "button" at bounding box center [69, 194] width 23 height 23
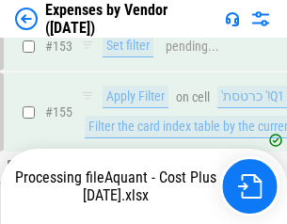
scroll to position [1388, 0]
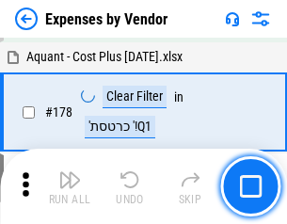
scroll to position [1469, 0]
